Goal: Transaction & Acquisition: Purchase product/service

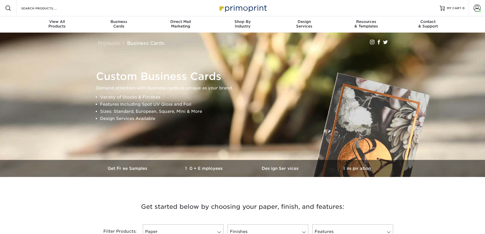
click at [477, 10] on span at bounding box center [477, 8] width 7 height 7
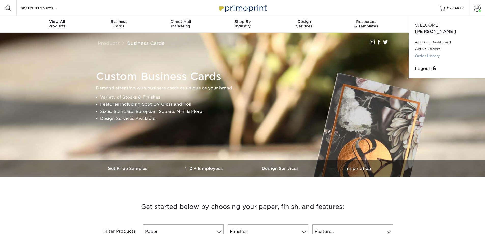
click at [429, 52] on link "Order History" at bounding box center [447, 55] width 64 height 7
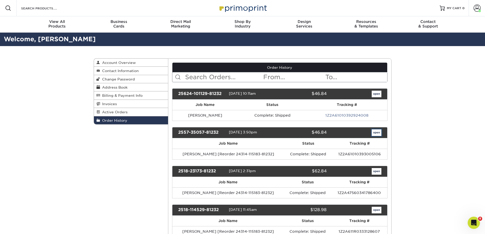
click at [373, 132] on link "open" at bounding box center [377, 132] width 10 height 7
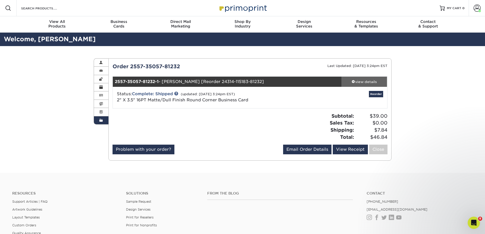
click at [367, 82] on div "view details" at bounding box center [365, 81] width 46 height 5
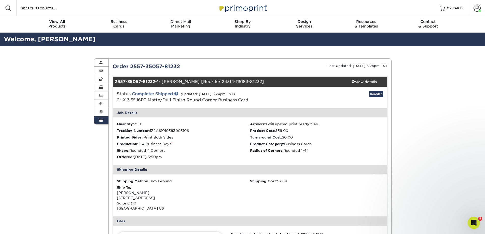
scroll to position [178, 0]
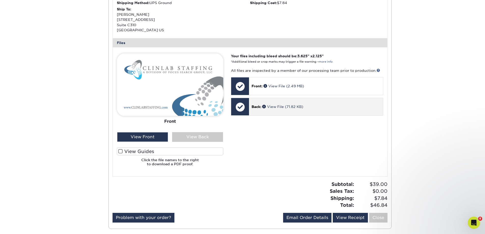
click at [297, 114] on div "Back: View File (71.82 KB)" at bounding box center [316, 106] width 134 height 17
click at [296, 107] on link "View File (71.82 KB)" at bounding box center [282, 107] width 41 height 4
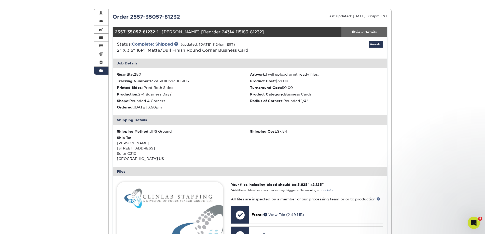
scroll to position [0, 0]
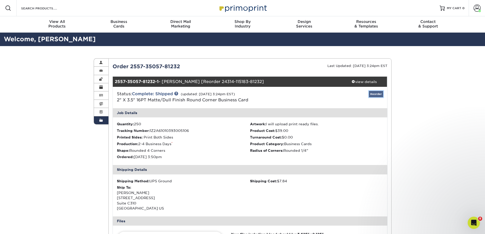
click at [374, 94] on link "Reorder" at bounding box center [376, 94] width 14 height 6
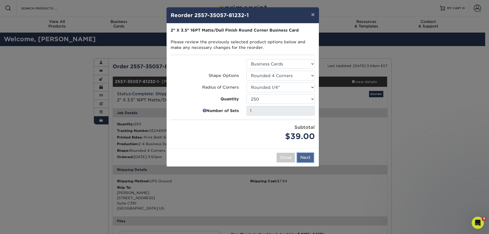
click at [305, 158] on button "Next" at bounding box center [305, 158] width 17 height 10
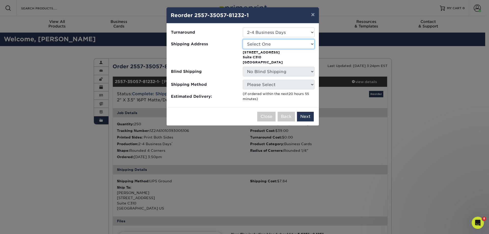
click at [263, 43] on select "Select One Alison Borelli Carly Sullivan Clinlab Staffing Controller's Office F…" at bounding box center [279, 44] width 72 height 10
select select "92992"
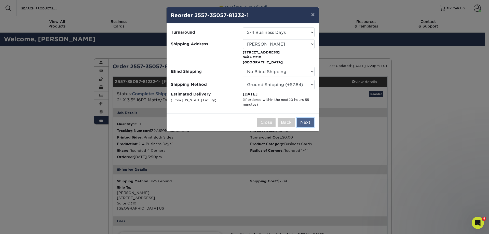
click at [309, 123] on button "Next" at bounding box center [305, 123] width 17 height 10
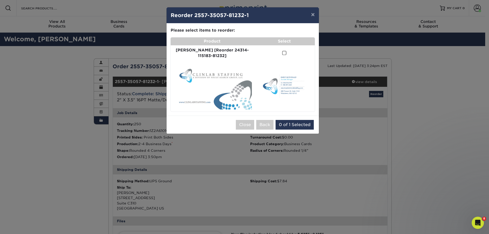
click at [282, 54] on span at bounding box center [284, 53] width 4 height 5
click at [0, 0] on input "checkbox" at bounding box center [0, 0] width 0 height 0
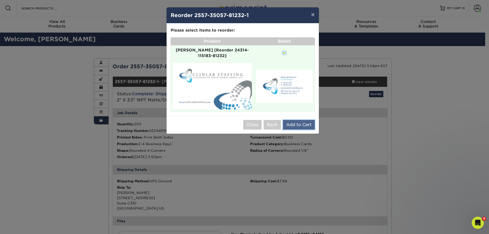
click at [306, 122] on button "Add to Cart" at bounding box center [299, 125] width 32 height 10
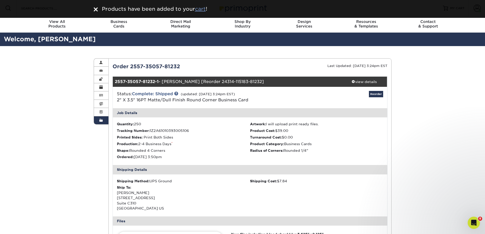
click at [199, 7] on u "cart" at bounding box center [200, 9] width 11 height 6
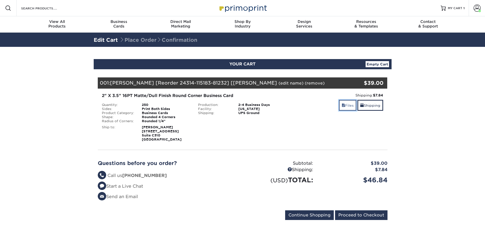
click at [349, 105] on link "Files" at bounding box center [348, 105] width 18 height 11
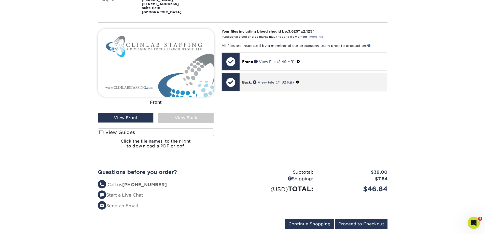
click at [299, 81] on span at bounding box center [298, 82] width 4 height 4
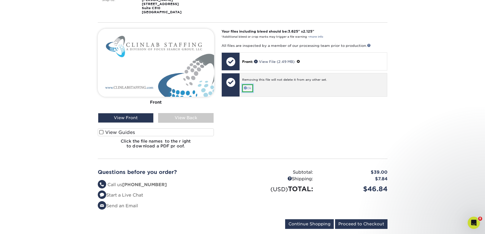
click at [249, 88] on link "Ok" at bounding box center [247, 88] width 11 height 8
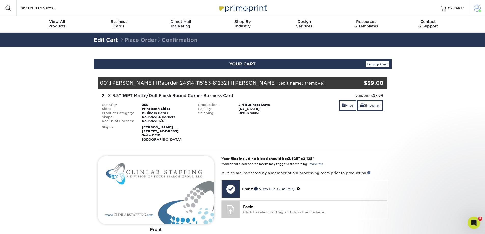
click at [480, 2] on link "Account" at bounding box center [477, 8] width 16 height 16
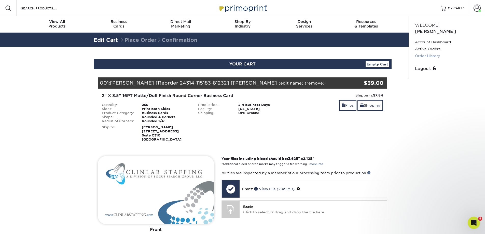
click at [432, 52] on link "Order History" at bounding box center [447, 55] width 64 height 7
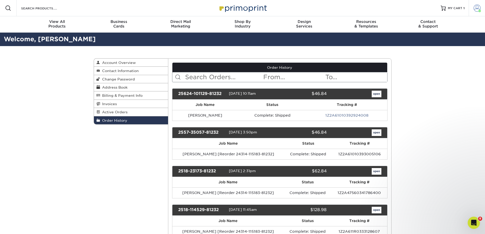
click at [481, 10] on span at bounding box center [480, 11] width 3 height 3
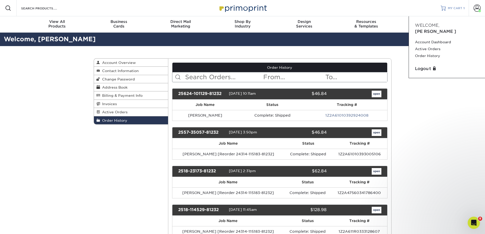
click at [458, 7] on span "MY CART" at bounding box center [455, 8] width 15 height 4
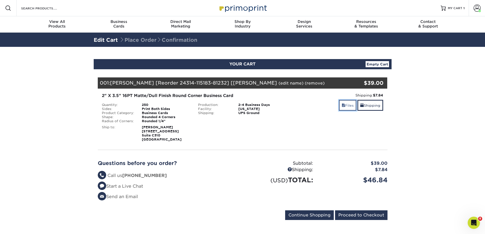
click at [348, 100] on link "Files" at bounding box center [348, 105] width 18 height 11
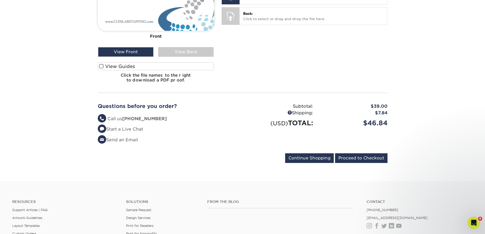
scroll to position [204, 0]
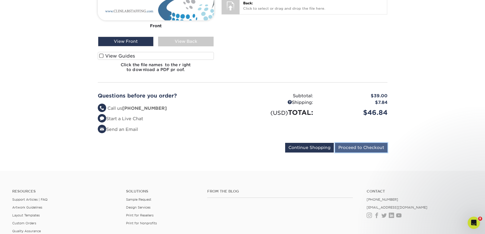
click at [353, 152] on input "Proceed to Checkout" at bounding box center [361, 148] width 52 height 10
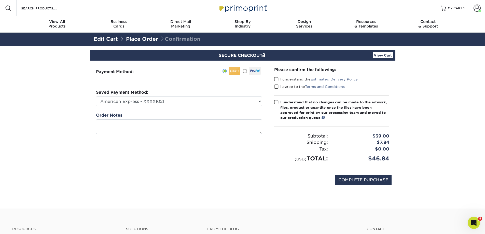
click at [277, 78] on span at bounding box center [276, 79] width 4 height 5
click at [0, 0] on input "I understand the Estimated Delivery Policy" at bounding box center [0, 0] width 0 height 0
click at [276, 88] on span at bounding box center [276, 86] width 4 height 5
click at [0, 0] on input "I agree to the Terms and Conditions" at bounding box center [0, 0] width 0 height 0
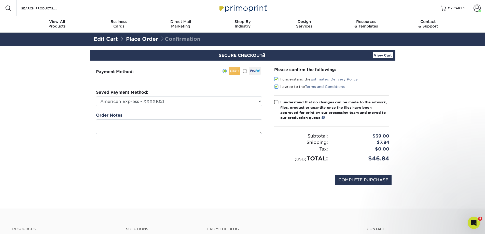
click at [276, 102] on span at bounding box center [276, 102] width 4 height 5
click at [0, 0] on input "I understand that no changes can be made to the artwork, files, product or quan…" at bounding box center [0, 0] width 0 height 0
click at [360, 184] on input "COMPLETE PURCHASE" at bounding box center [363, 180] width 57 height 10
type input "PROCESSING, PLEASE WAIT..."
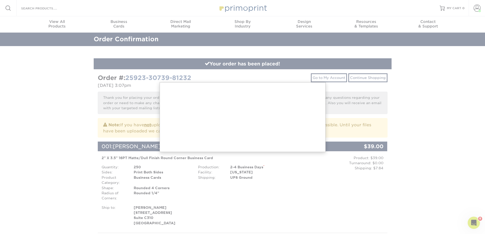
click at [417, 169] on div at bounding box center [242, 237] width 485 height 475
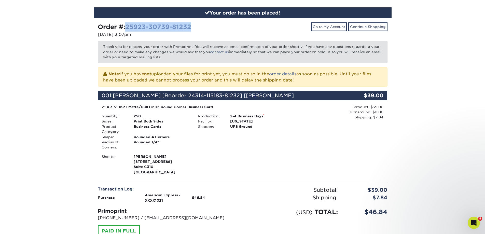
drag, startPoint x: 194, startPoint y: 26, endPoint x: 128, endPoint y: 26, distance: 65.5
click at [128, 26] on div "Order #: 25923-30739-81232" at bounding box center [168, 26] width 141 height 9
copy link "25923-30739-81232"
